Goal: Task Accomplishment & Management: Manage account settings

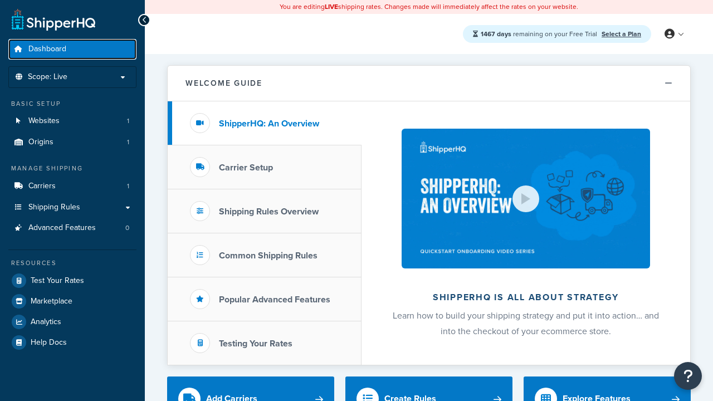
click at [47, 49] on span "Dashboard" at bounding box center [47, 49] width 38 height 9
click at [673, 34] on icon at bounding box center [669, 34] width 10 height 10
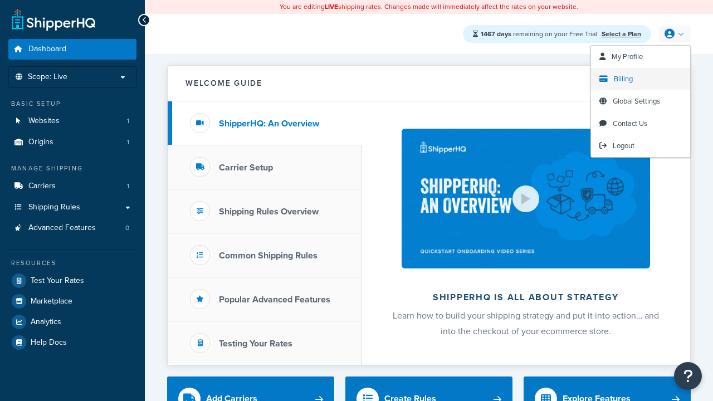
click at [623, 79] on span "Billing" at bounding box center [623, 78] width 19 height 11
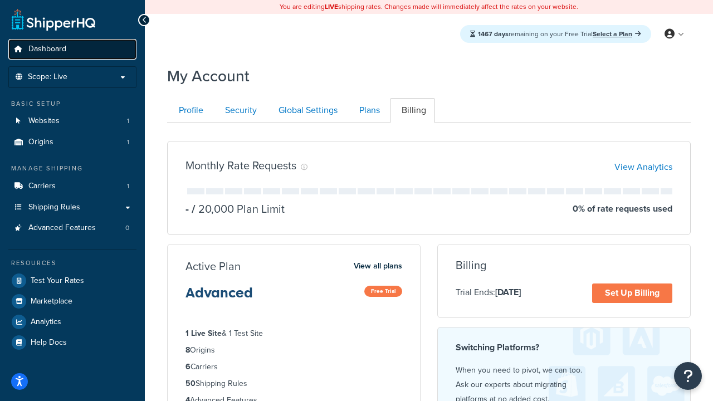
click at [47, 49] on span "Dashboard" at bounding box center [47, 49] width 38 height 9
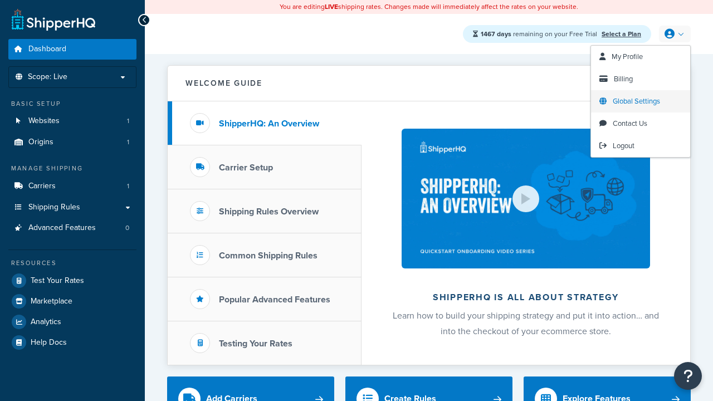
click at [636, 101] on span "Global Settings" at bounding box center [635, 101] width 47 height 11
